Goal: Information Seeking & Learning: Learn about a topic

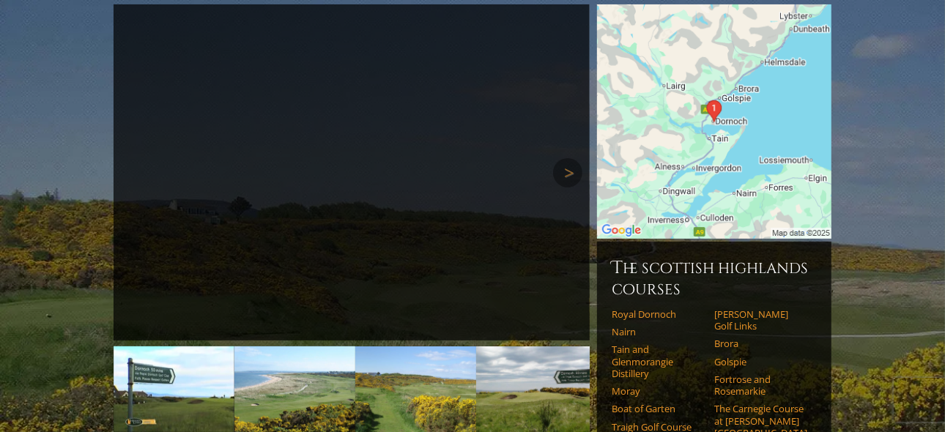
scroll to position [195, 0]
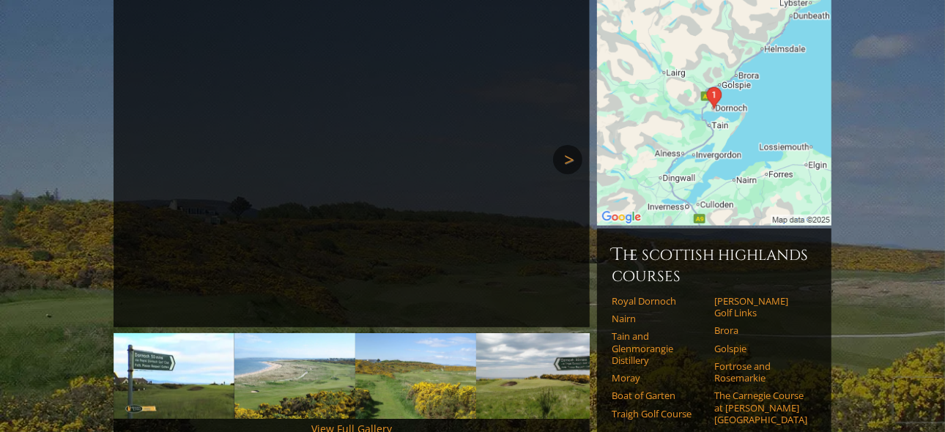
click at [569, 145] on link "Next" at bounding box center [567, 159] width 29 height 29
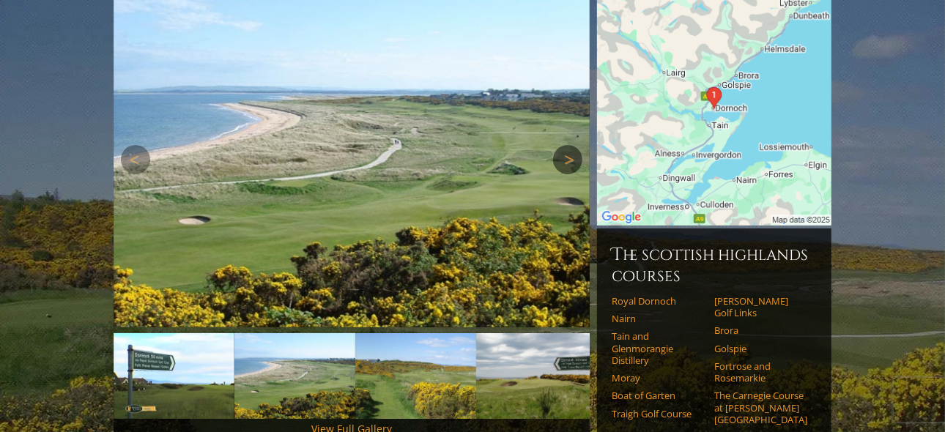
click at [567, 145] on link "Next" at bounding box center [567, 159] width 29 height 29
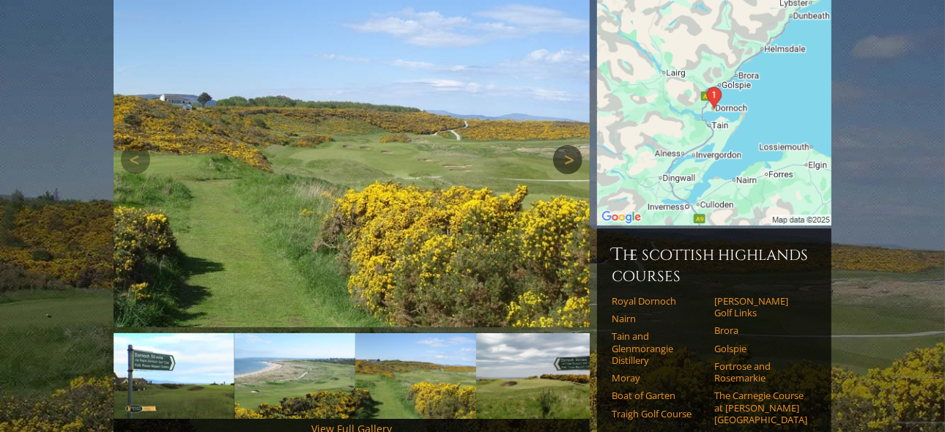
click at [567, 145] on link "Next" at bounding box center [567, 159] width 29 height 29
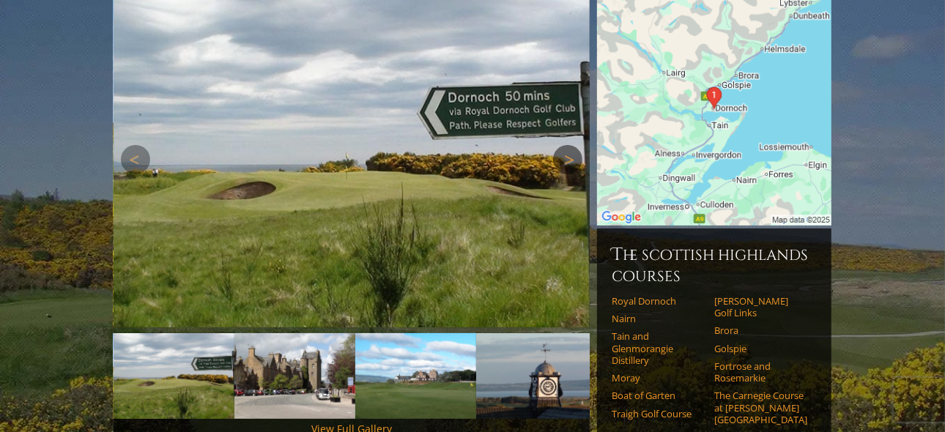
click at [567, 145] on link "Next" at bounding box center [567, 159] width 29 height 29
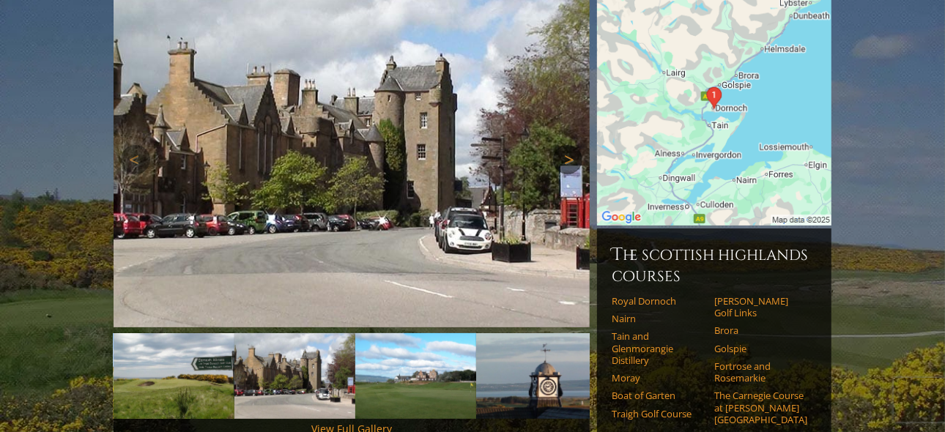
click at [569, 145] on link "Next" at bounding box center [567, 159] width 29 height 29
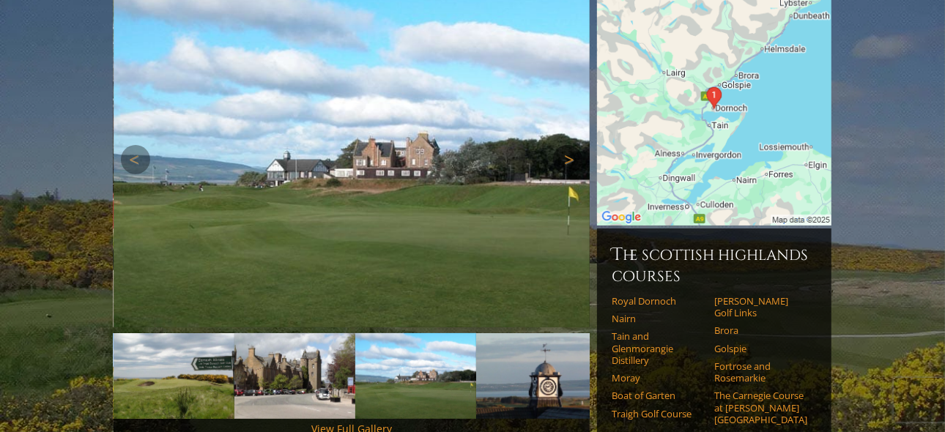
click at [569, 145] on link "Next" at bounding box center [567, 159] width 29 height 29
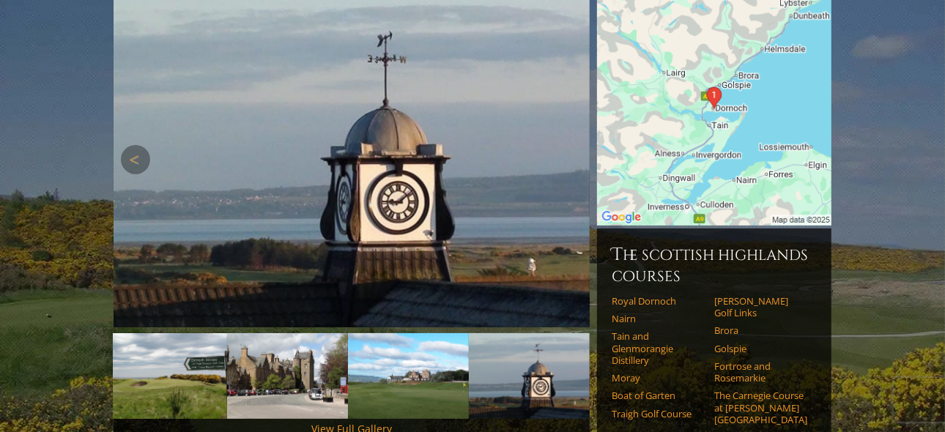
click at [569, 145] on link "Next" at bounding box center [567, 159] width 29 height 29
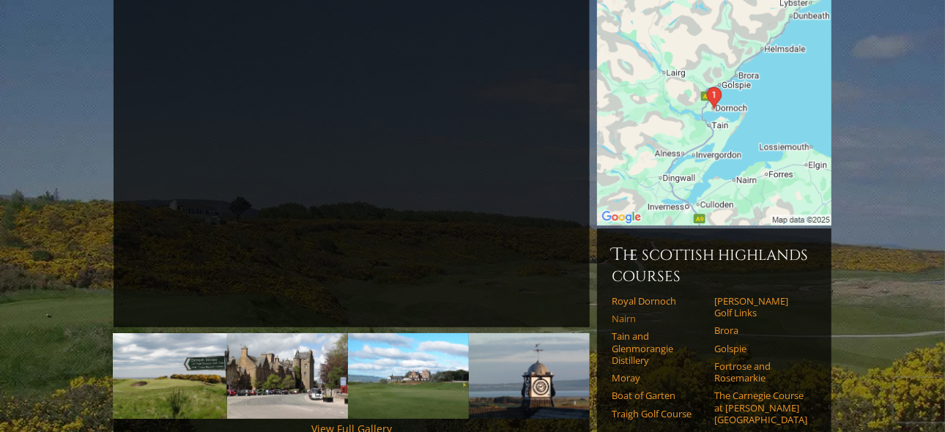
click at [626, 313] on link "Nairn" at bounding box center [658, 319] width 93 height 12
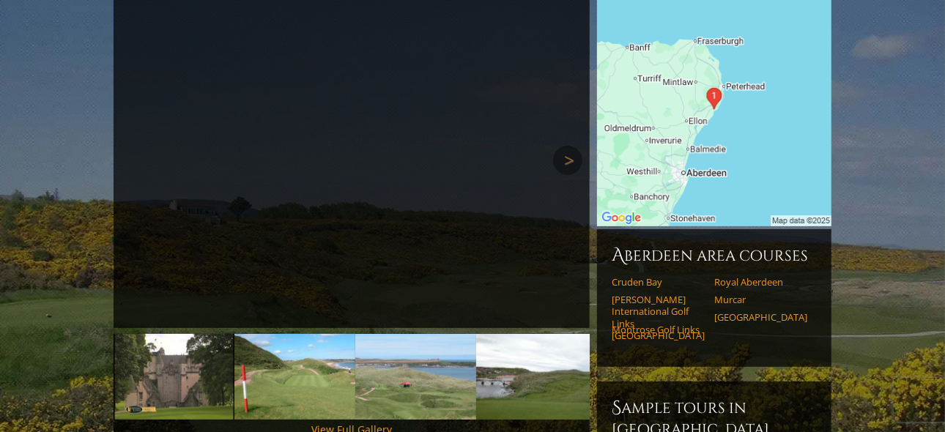
scroll to position [103, 0]
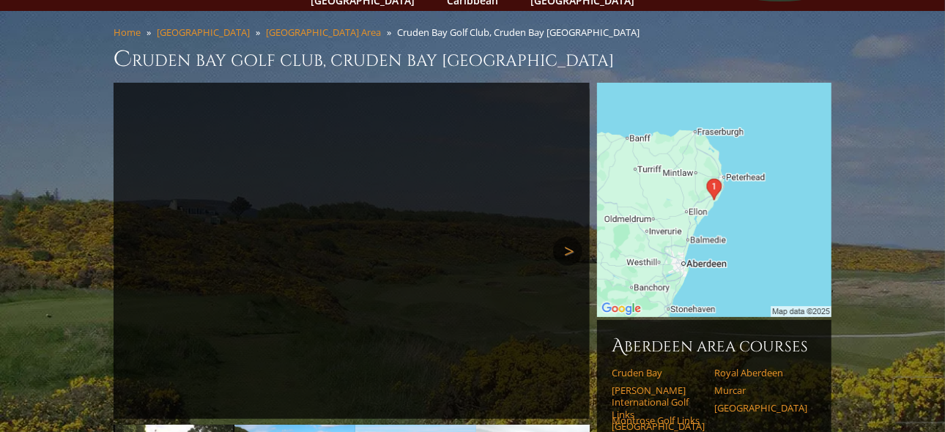
click at [574, 237] on link "Next" at bounding box center [567, 251] width 29 height 29
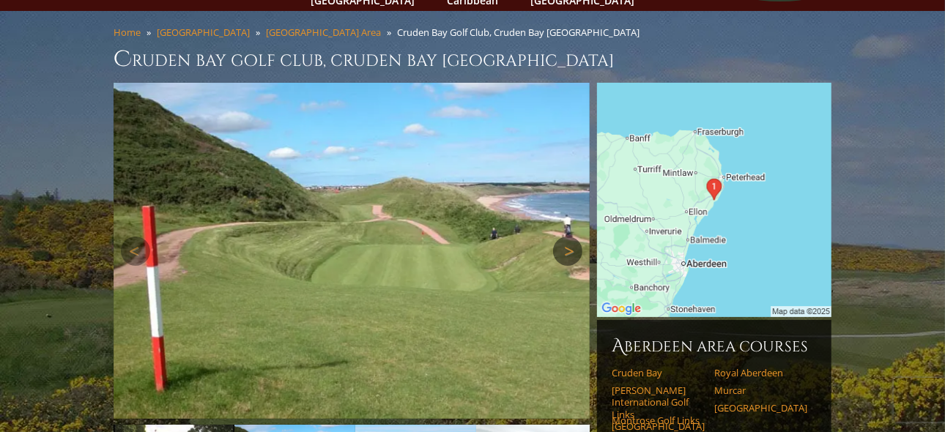
click at [574, 237] on link "Next" at bounding box center [567, 251] width 29 height 29
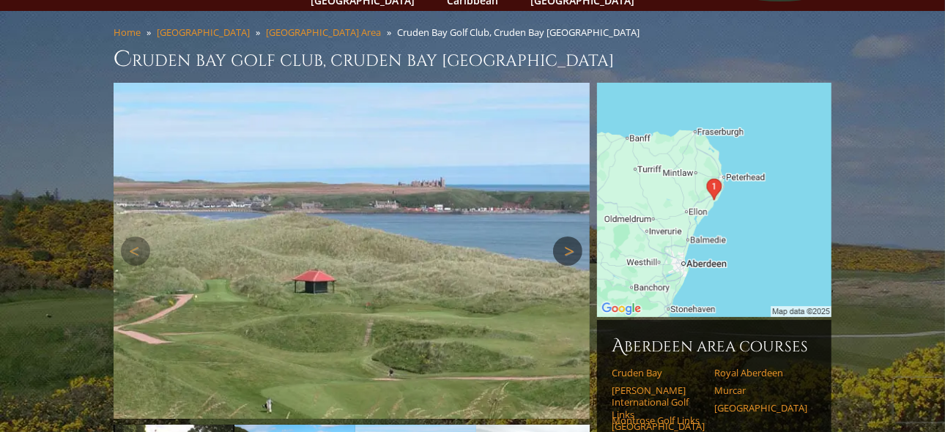
click at [574, 237] on link "Next" at bounding box center [567, 251] width 29 height 29
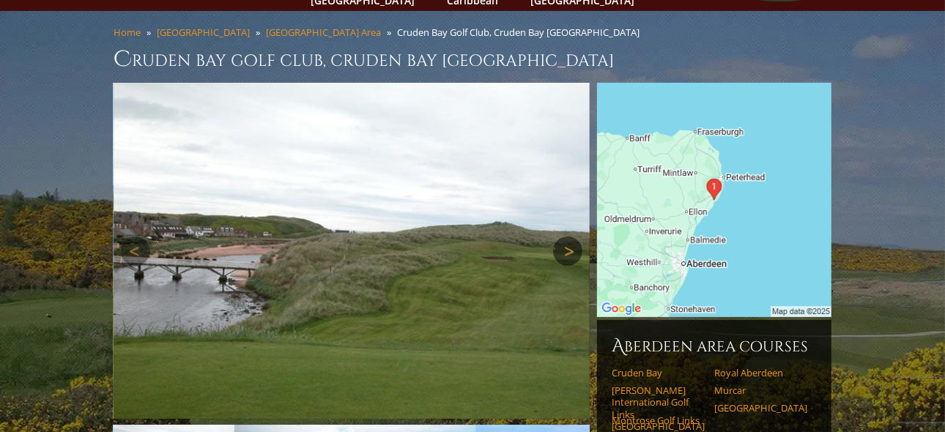
click at [574, 237] on link "Next" at bounding box center [567, 251] width 29 height 29
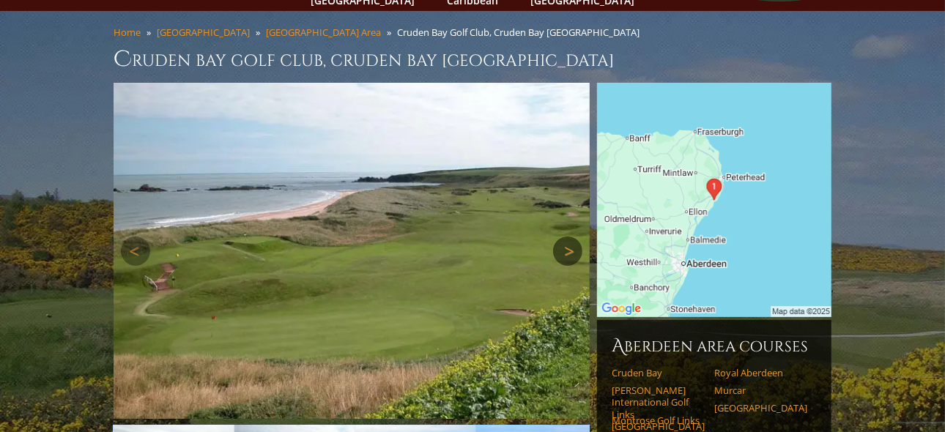
click at [574, 237] on link "Next" at bounding box center [567, 251] width 29 height 29
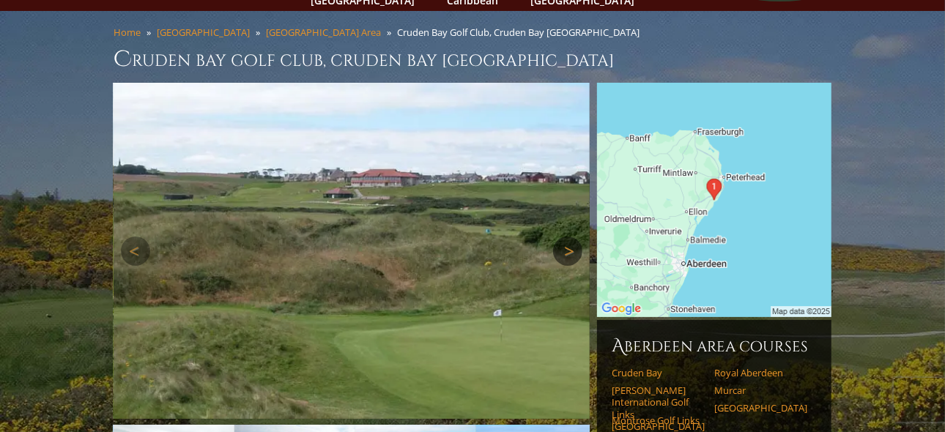
click at [574, 237] on link "Next" at bounding box center [567, 251] width 29 height 29
